Goal: Information Seeking & Learning: Learn about a topic

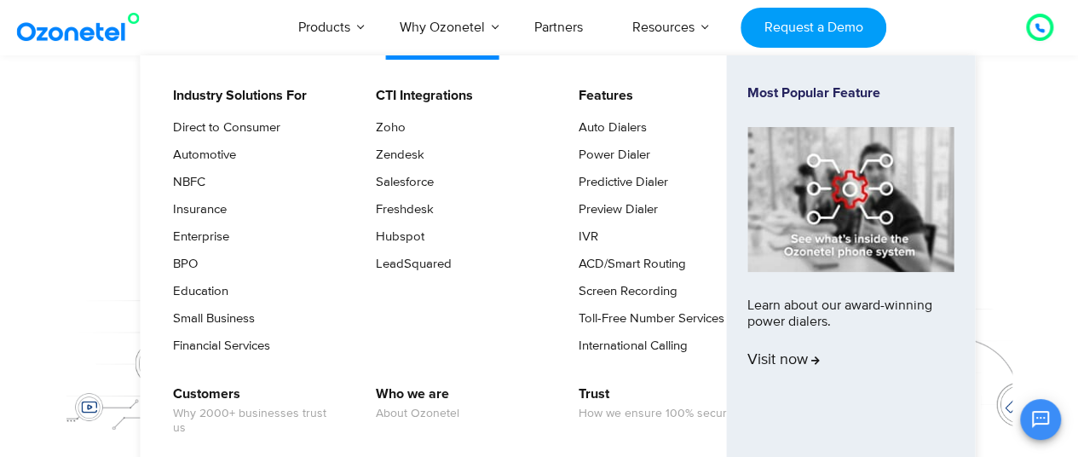
scroll to position [61, 0]
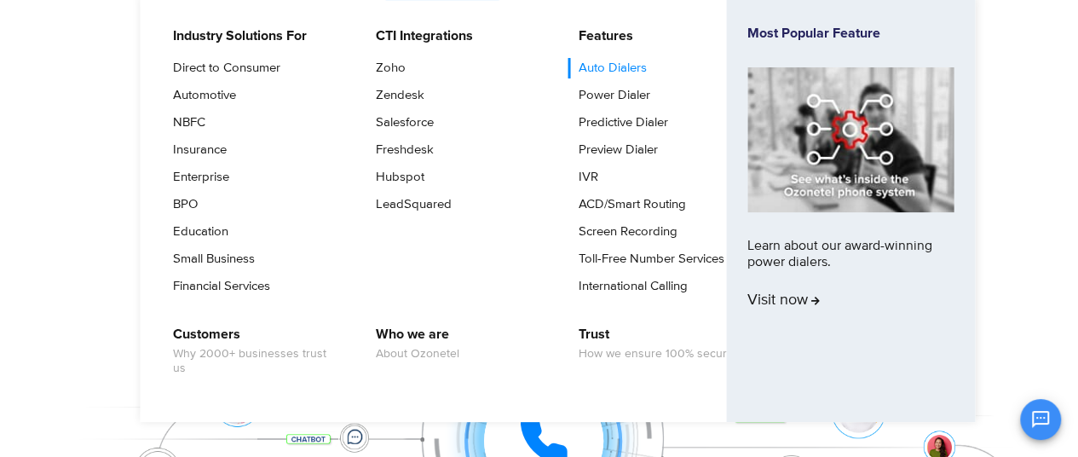
click at [603, 64] on link "Auto Dialers" at bounding box center [609, 68] width 82 height 20
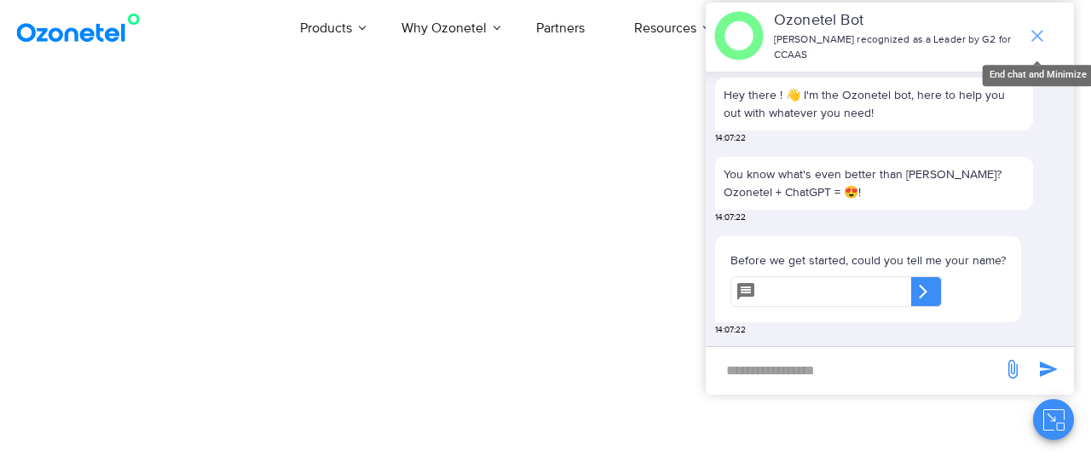
click at [1033, 27] on icon "end chat or minimize" at bounding box center [1037, 36] width 20 height 20
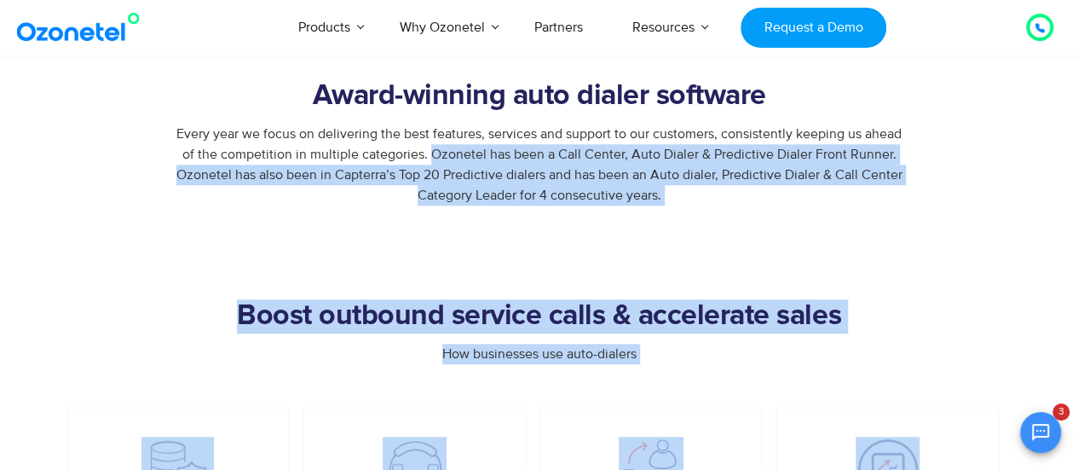
scroll to position [836, 0]
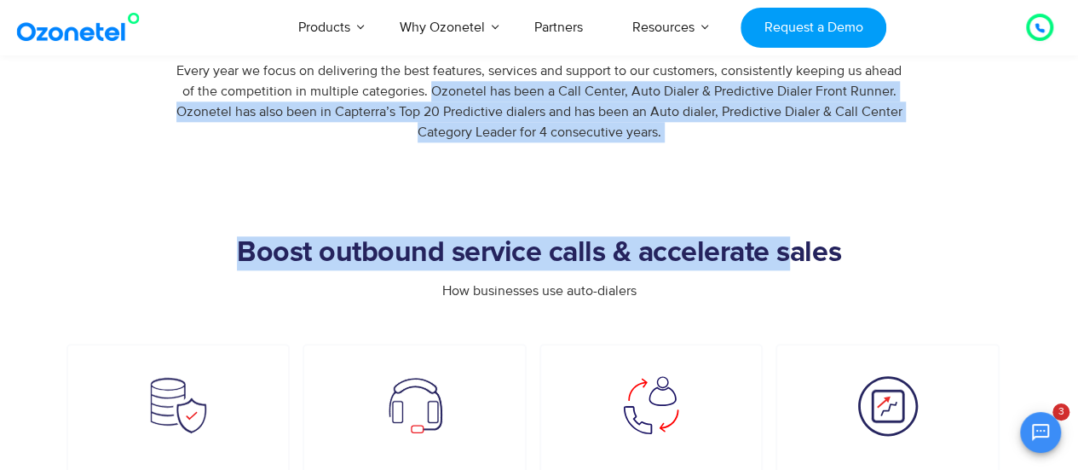
drag, startPoint x: 431, startPoint y: 442, endPoint x: 785, endPoint y: 149, distance: 459.4
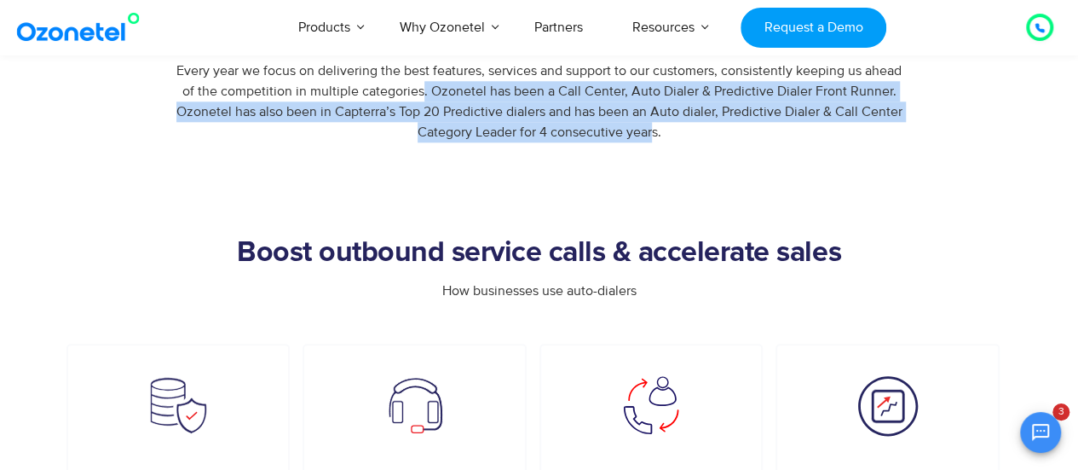
drag, startPoint x: 424, startPoint y: 83, endPoint x: 654, endPoint y: 132, distance: 234.5
click at [654, 132] on span "Every year we focus on delivering the best features, services and support to ou…" at bounding box center [539, 101] width 726 height 78
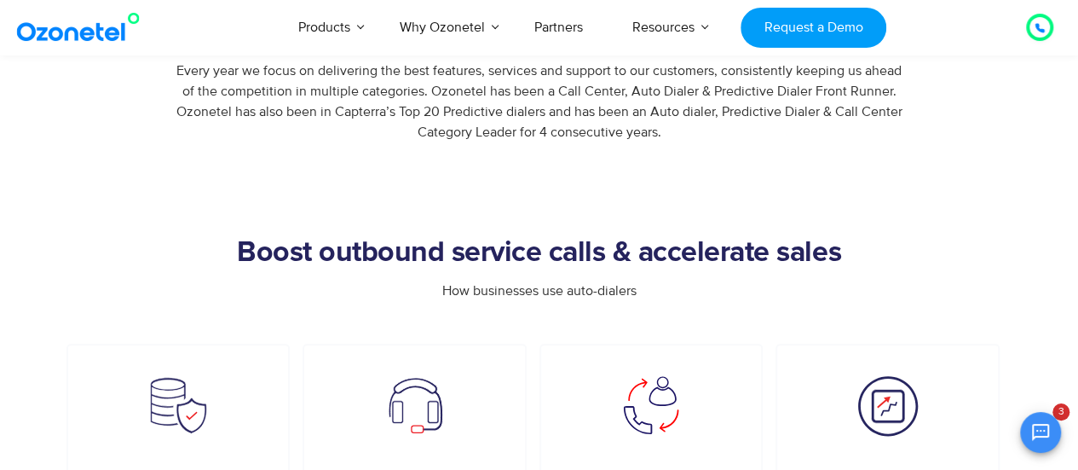
click at [663, 132] on div "Every year we focus on delivering the best features, services and support to ou…" at bounding box center [539, 102] width 946 height 82
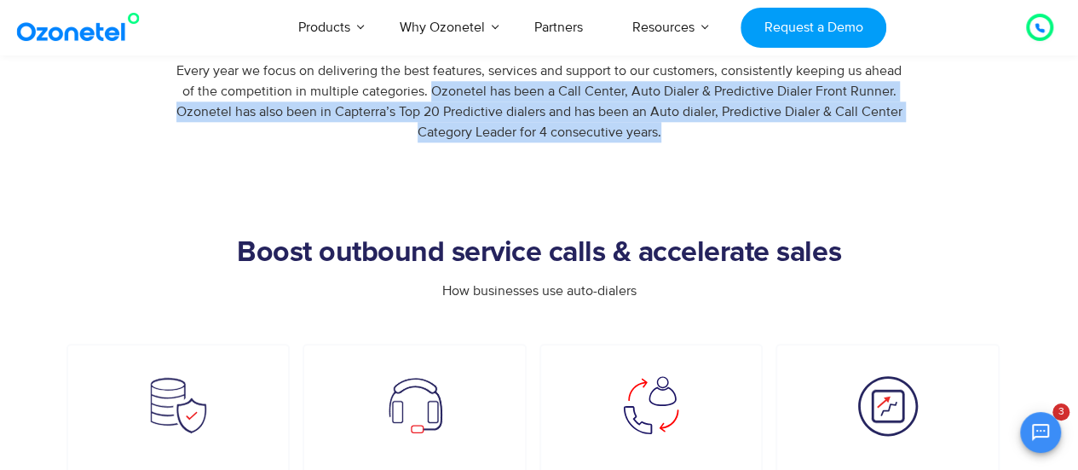
drag, startPoint x: 431, startPoint y: 86, endPoint x: 671, endPoint y: 134, distance: 244.2
click at [671, 134] on div "Every year we focus on delivering the best features, services and support to ou…" at bounding box center [539, 102] width 946 height 82
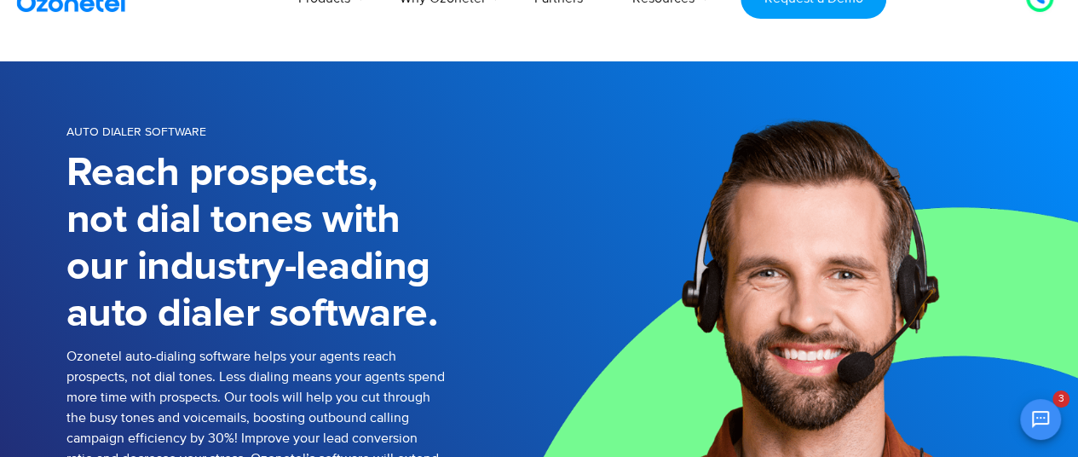
scroll to position [0, 0]
